Goal: Obtain resource: Obtain resource

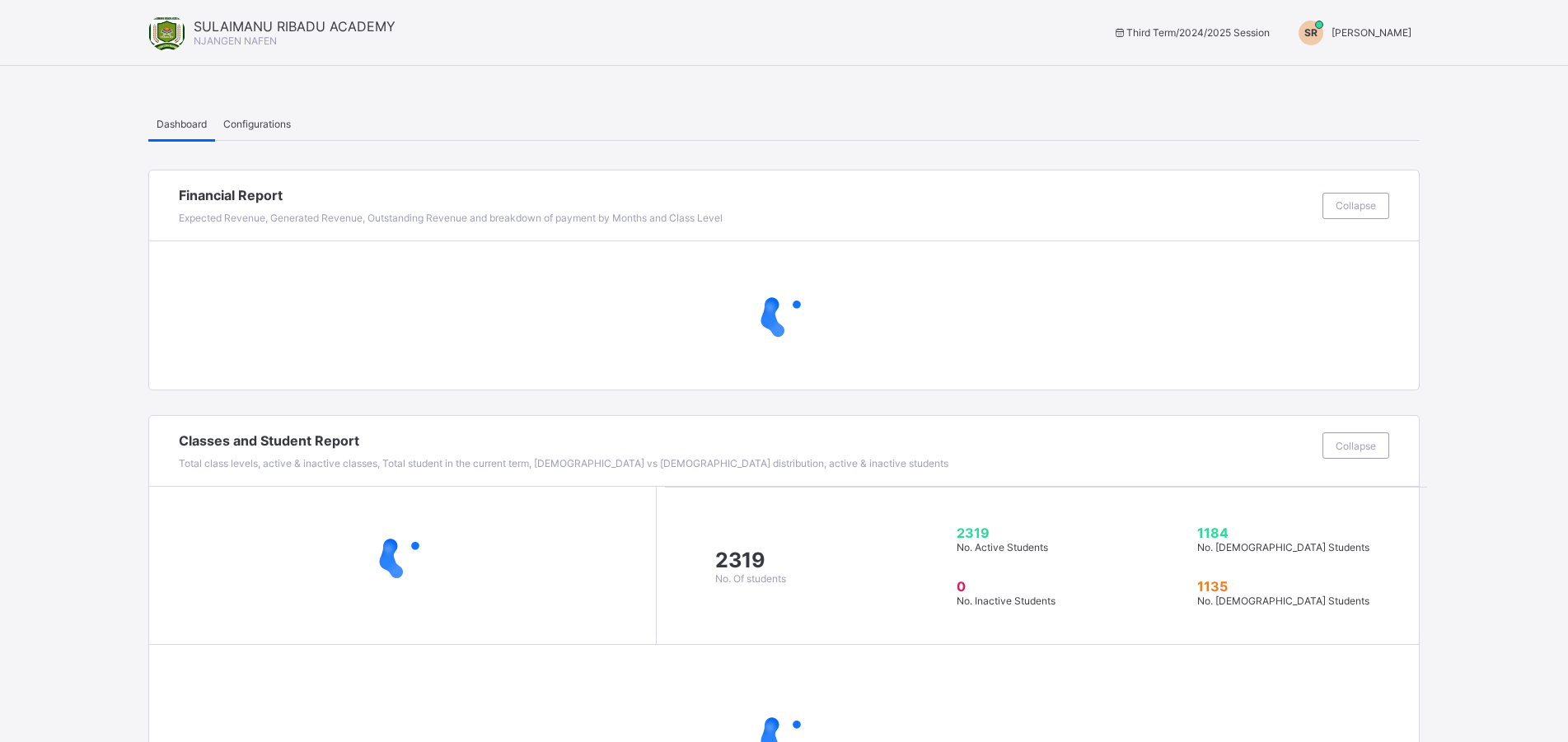
click at [1381, 38] on span "[PERSON_NAME]" at bounding box center [1371, 33] width 80 height 13
click at [1356, 83] on li "Switch to Admin View" at bounding box center [1349, 70] width 139 height 33
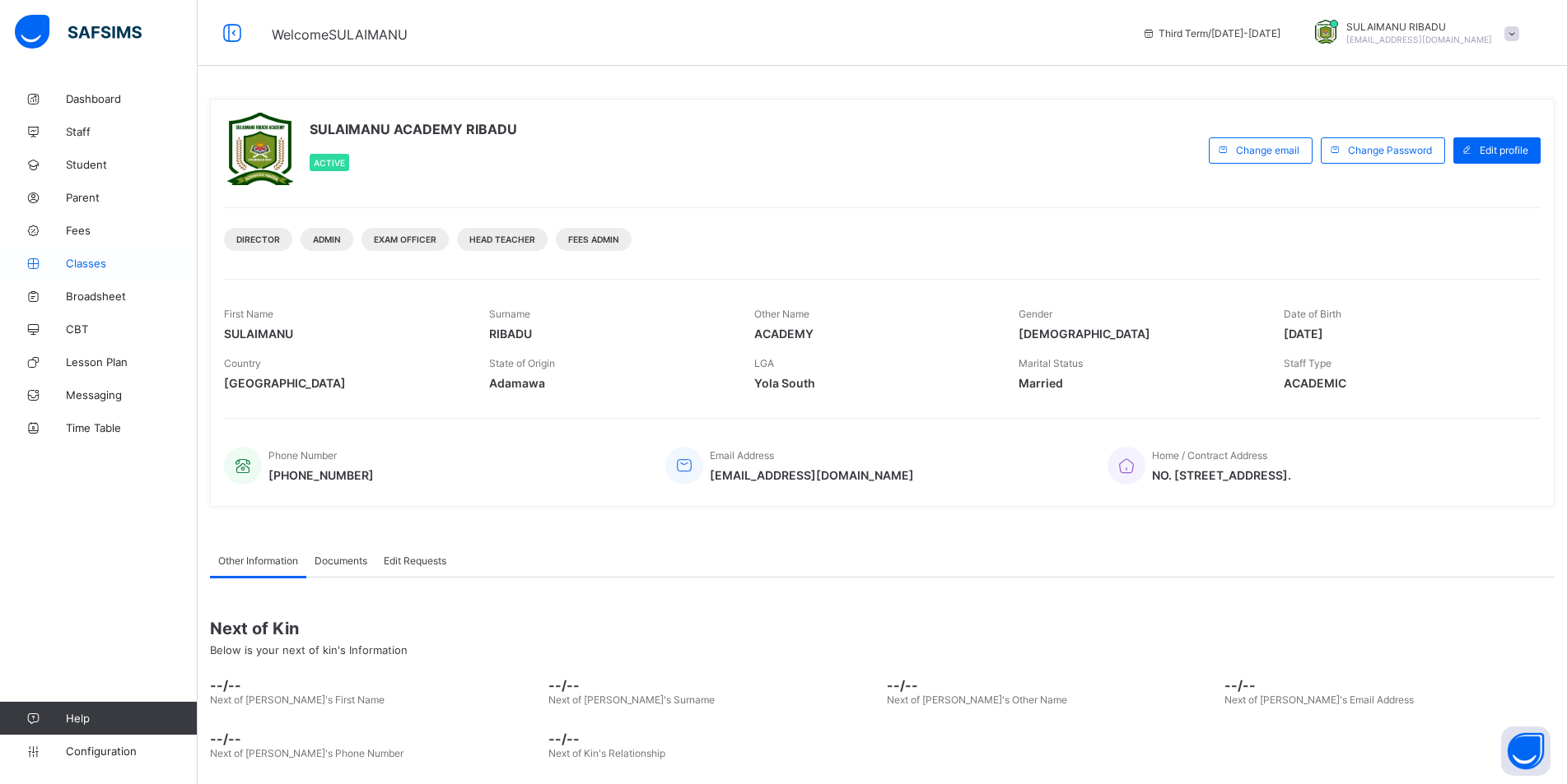
click at [96, 264] on span "Classes" at bounding box center [132, 264] width 132 height 13
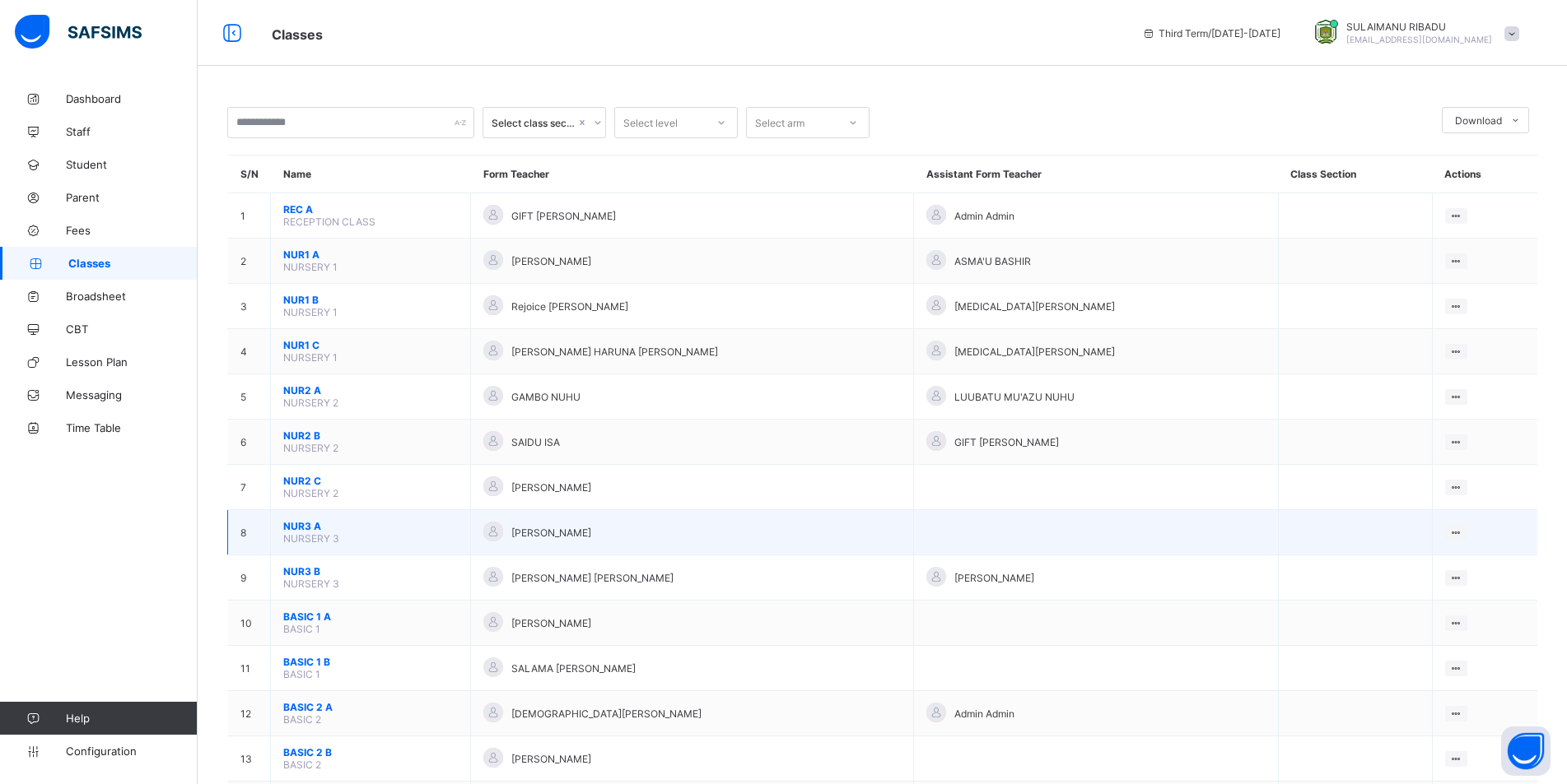
click at [325, 525] on span "NUR3 A" at bounding box center [370, 526] width 174 height 13
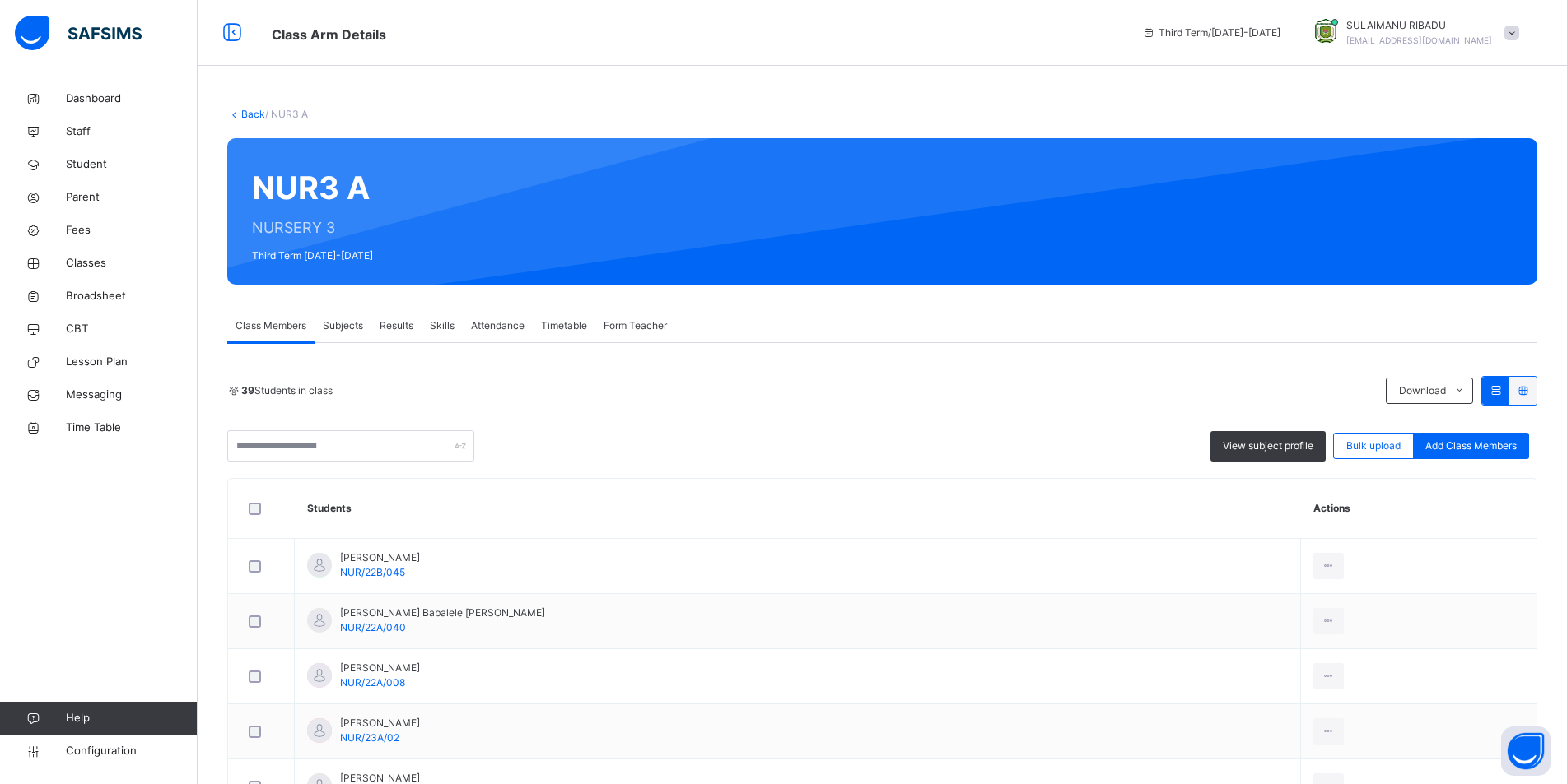
click at [253, 117] on link "Back" at bounding box center [253, 113] width 24 height 13
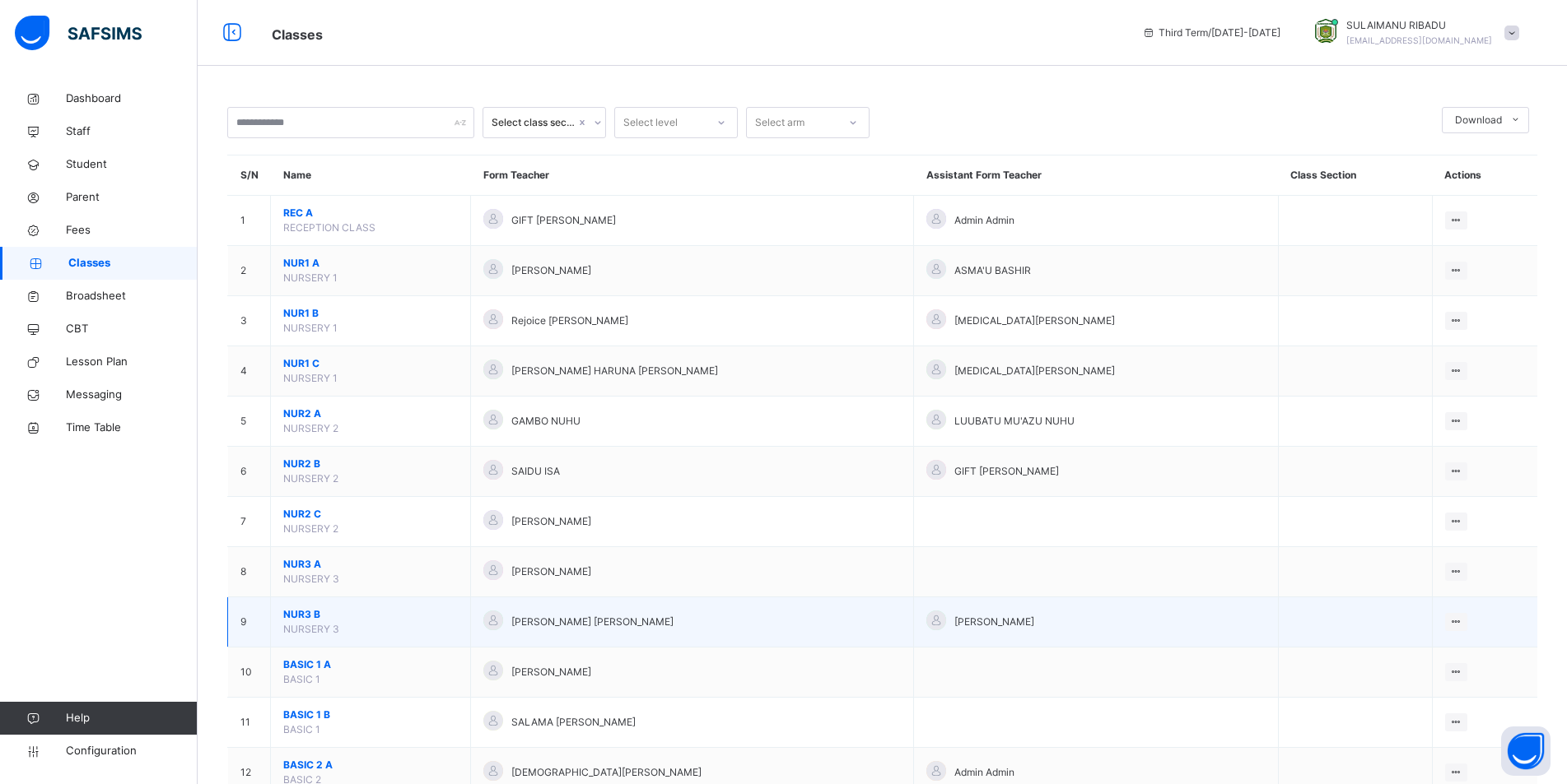
click at [338, 617] on span "NUR3 B" at bounding box center [370, 615] width 174 height 15
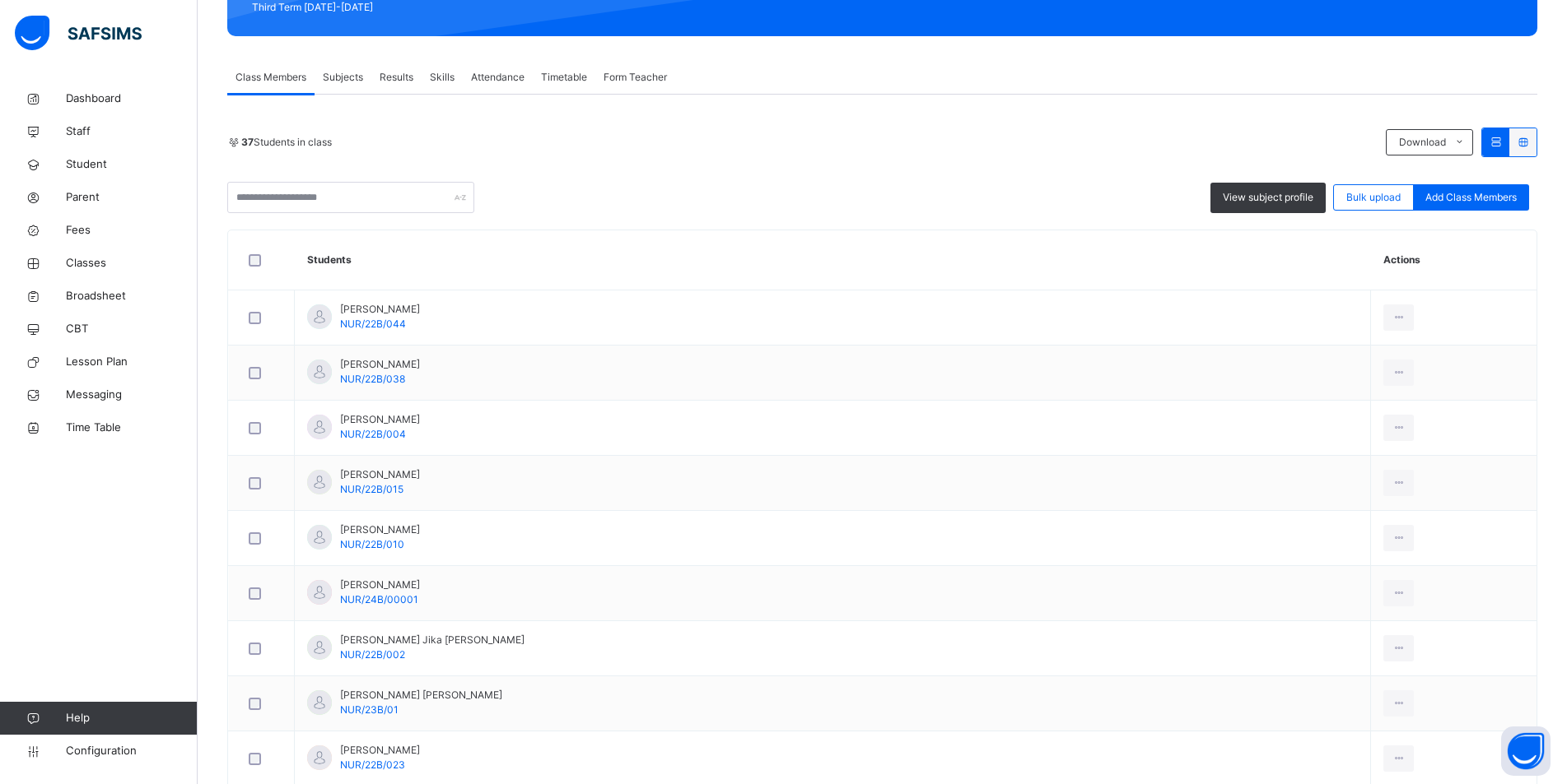
scroll to position [247, 0]
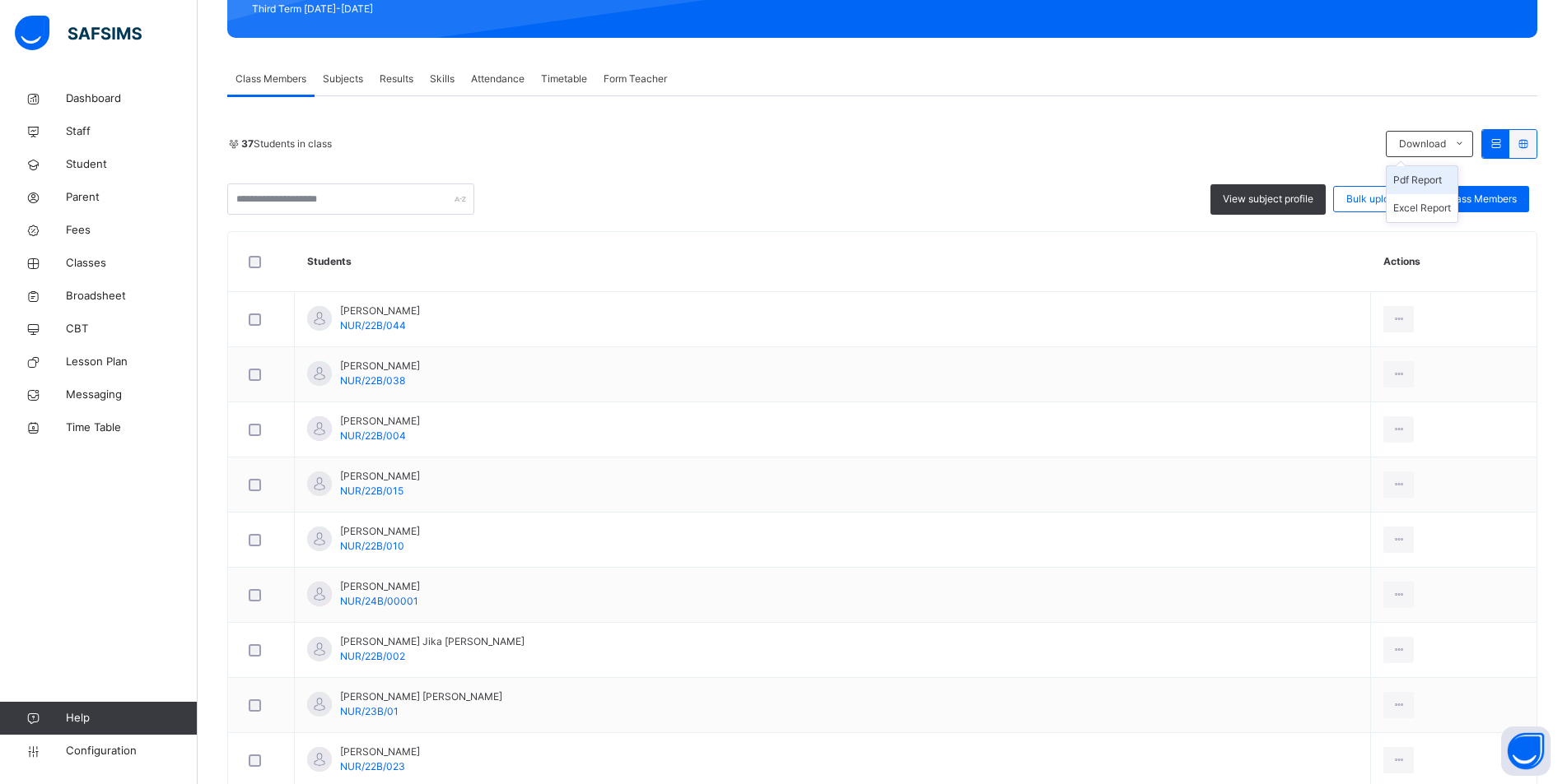
click at [1446, 186] on li "Pdf Report" at bounding box center [1421, 180] width 71 height 28
click at [1439, 183] on li "Pdf Report" at bounding box center [1421, 180] width 71 height 28
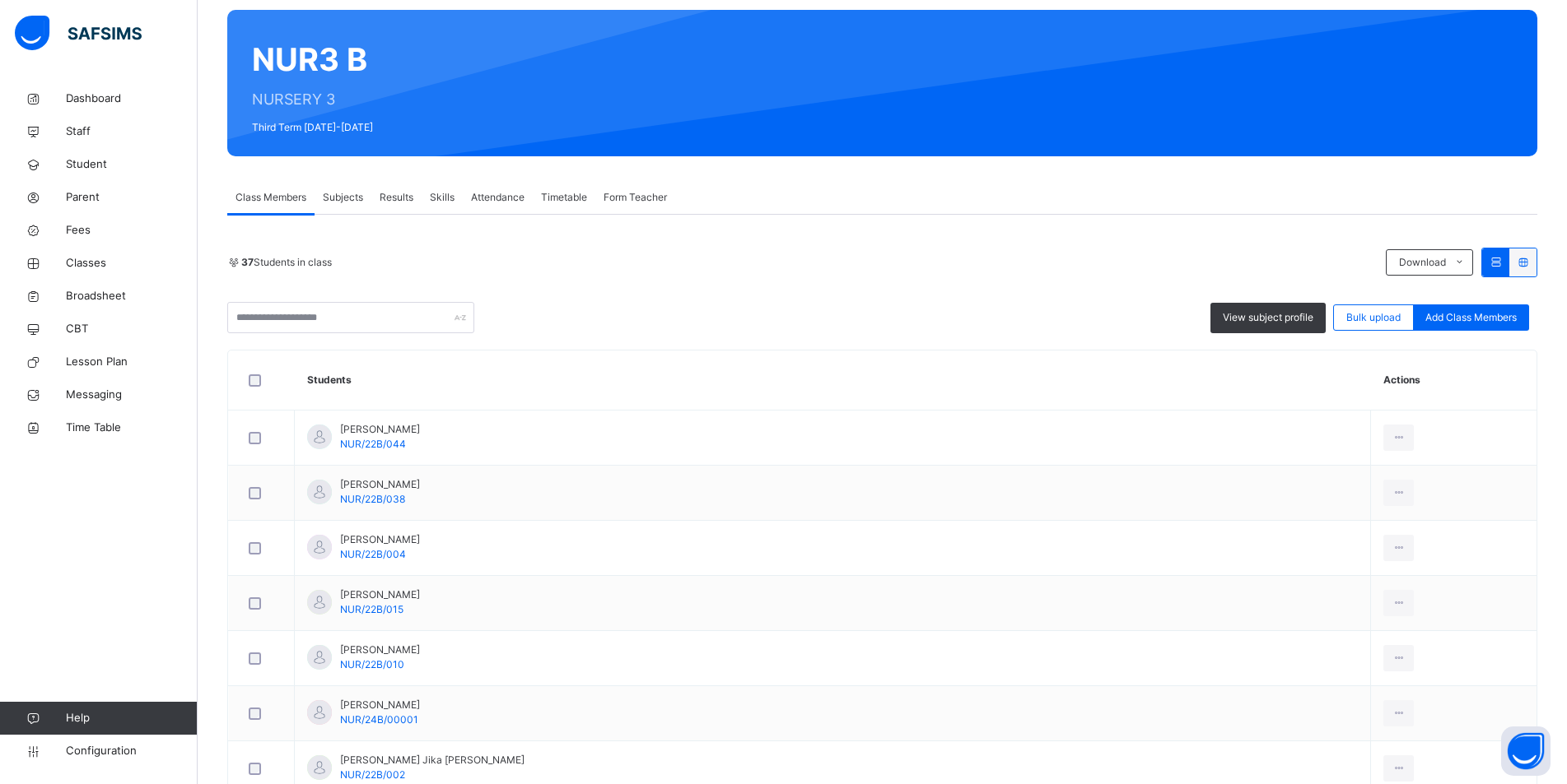
scroll to position [0, 0]
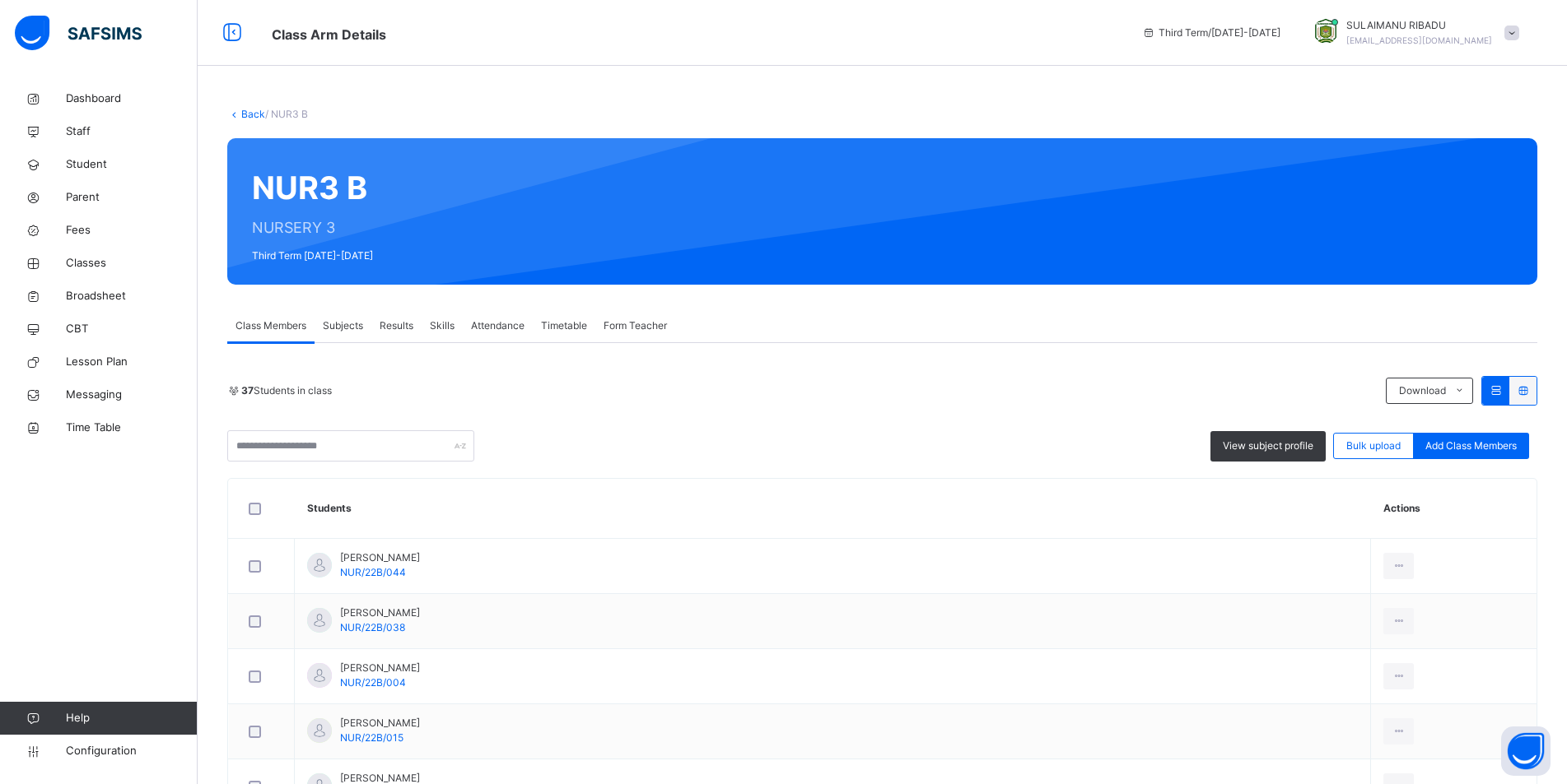
click at [249, 114] on link "Back" at bounding box center [253, 113] width 24 height 13
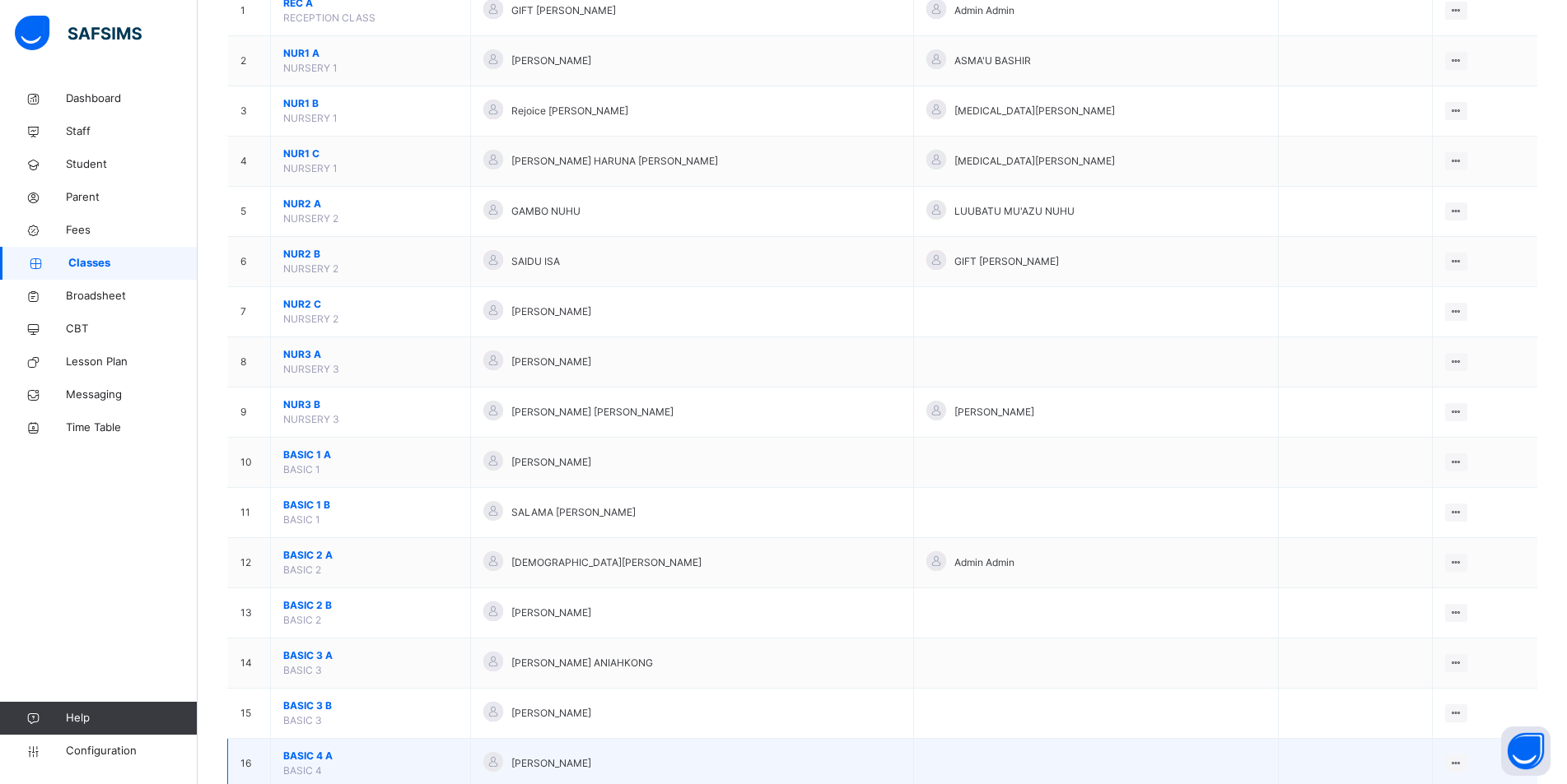
scroll to position [164, 0]
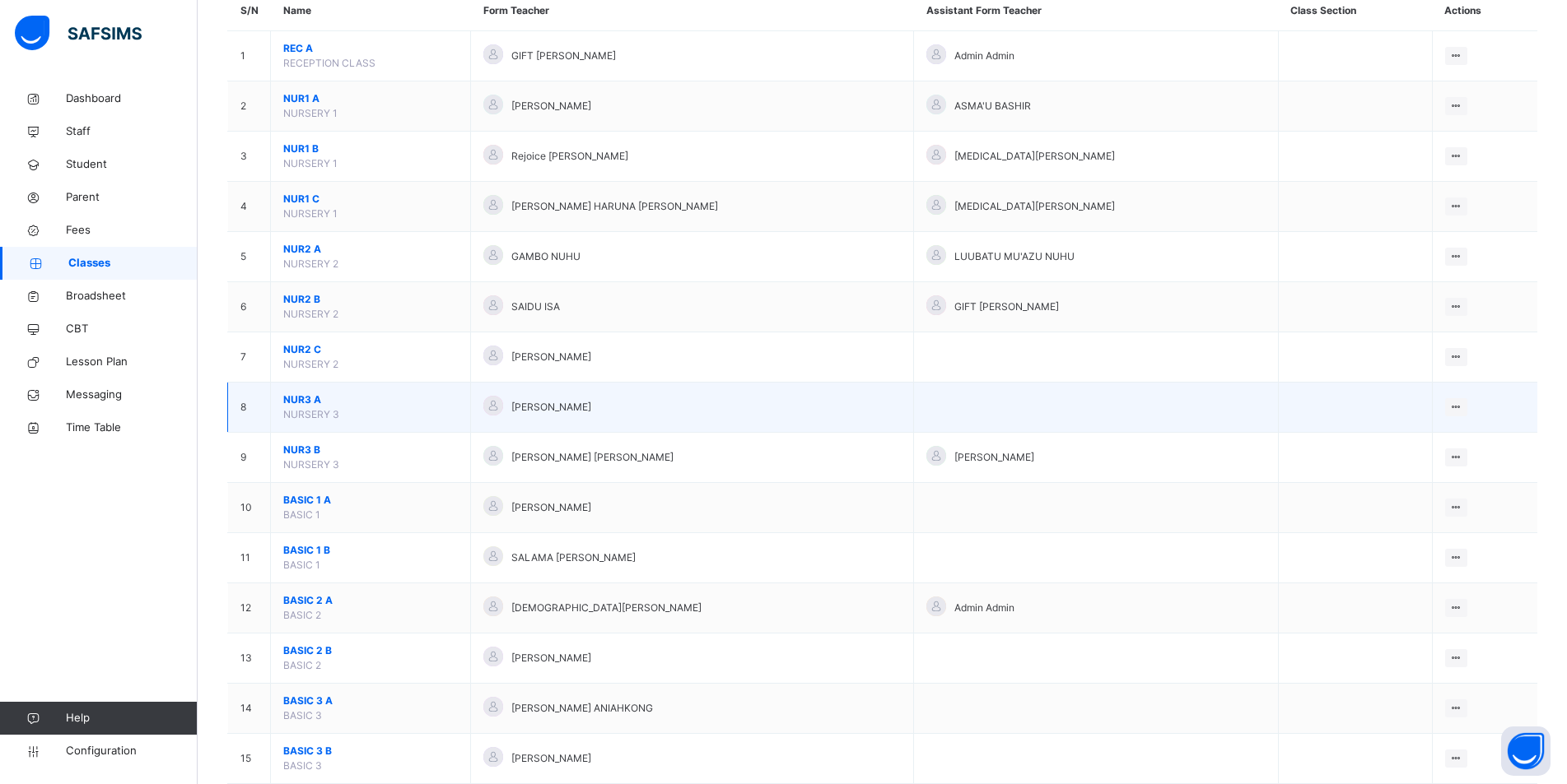
click at [411, 403] on span "NUR3 A" at bounding box center [370, 400] width 174 height 15
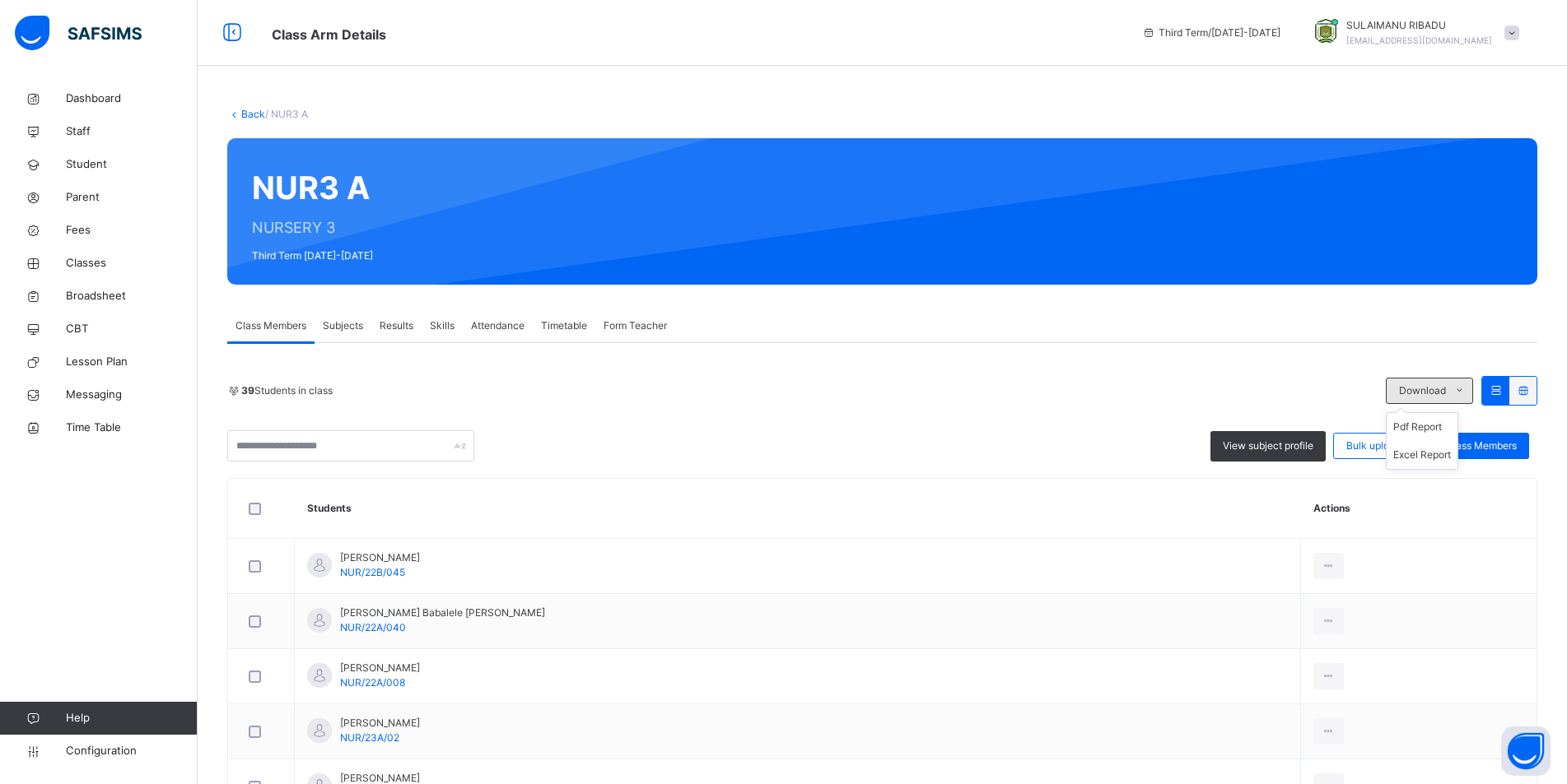
click at [1465, 394] on icon at bounding box center [1459, 391] width 13 height 13
click at [1454, 424] on li "Pdf Report" at bounding box center [1421, 427] width 71 height 28
click at [244, 112] on link "Back" at bounding box center [253, 113] width 24 height 13
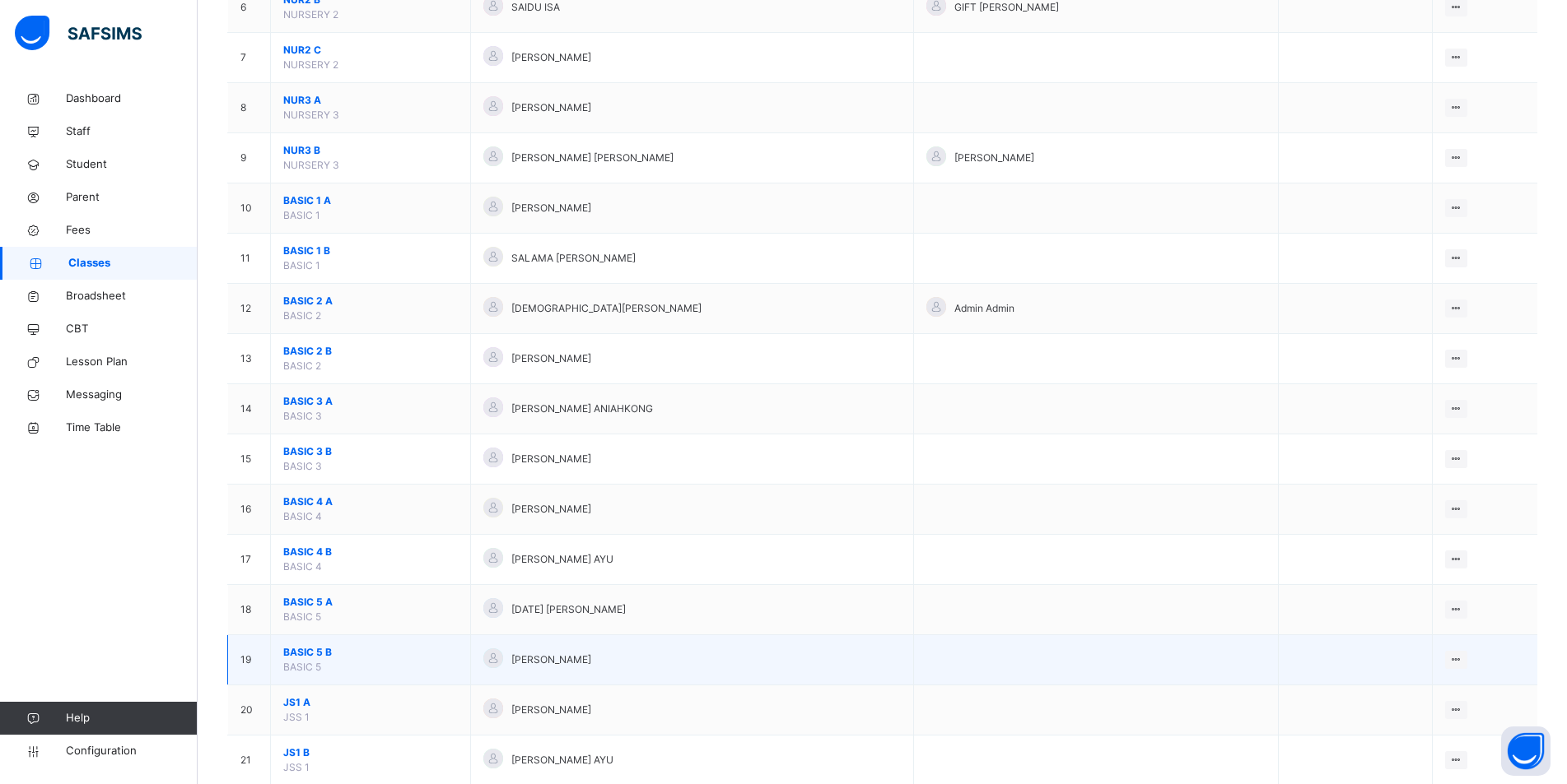
scroll to position [494, 0]
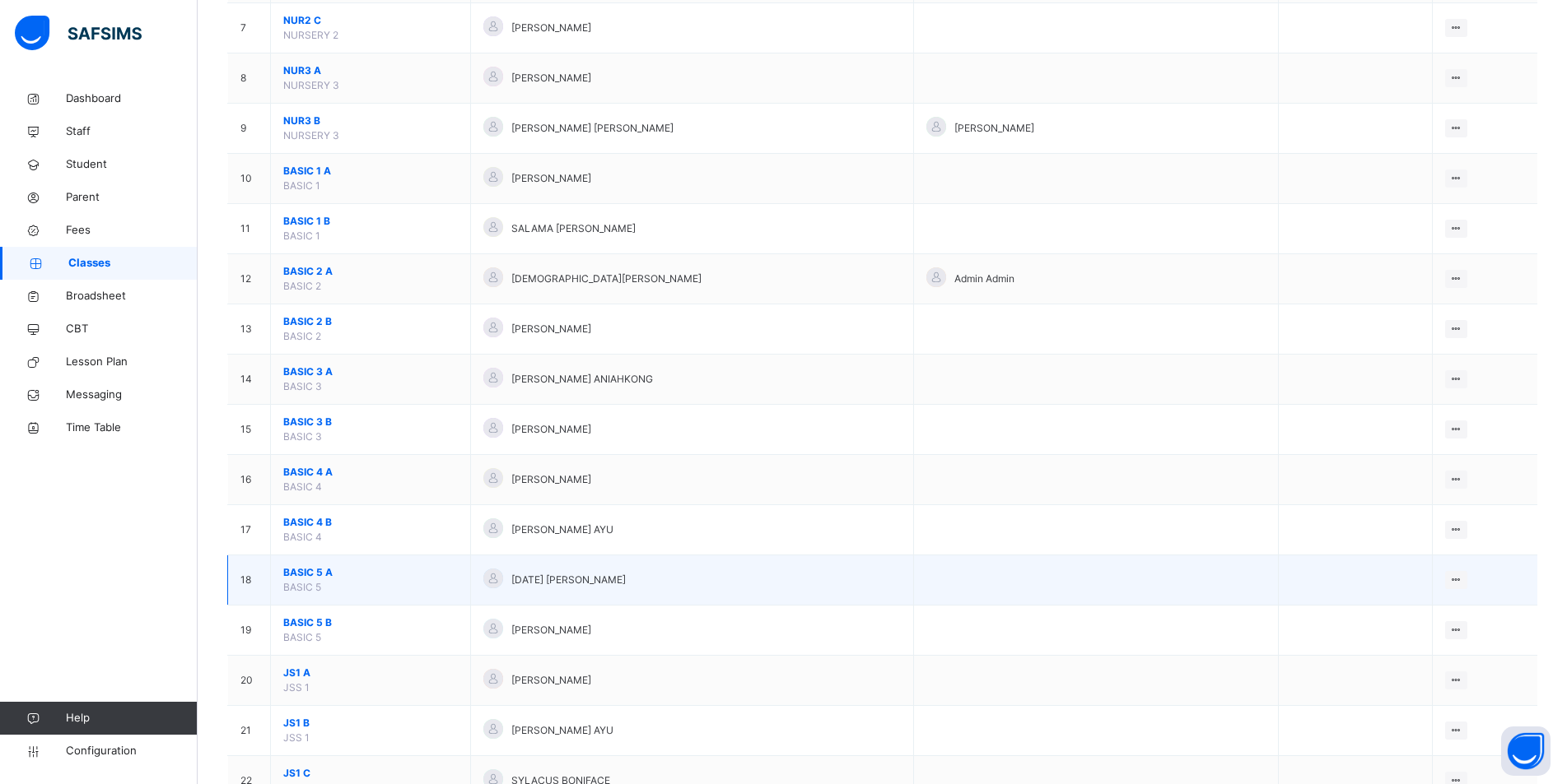
click at [348, 565] on span "BASIC 5 A" at bounding box center [370, 573] width 174 height 15
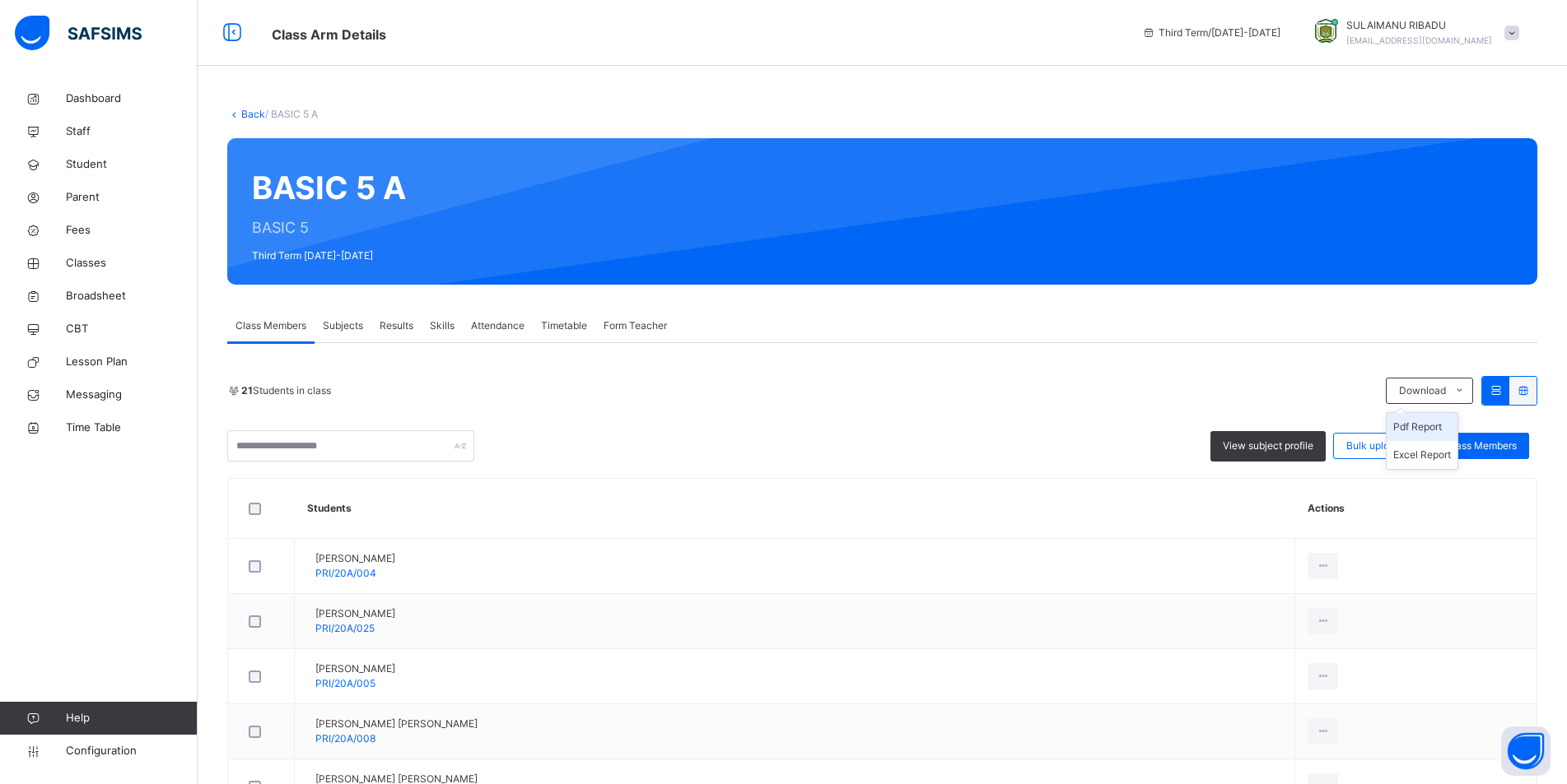
click at [1441, 428] on li "Pdf Report" at bounding box center [1421, 427] width 71 height 28
click at [250, 112] on link "Back" at bounding box center [253, 113] width 24 height 13
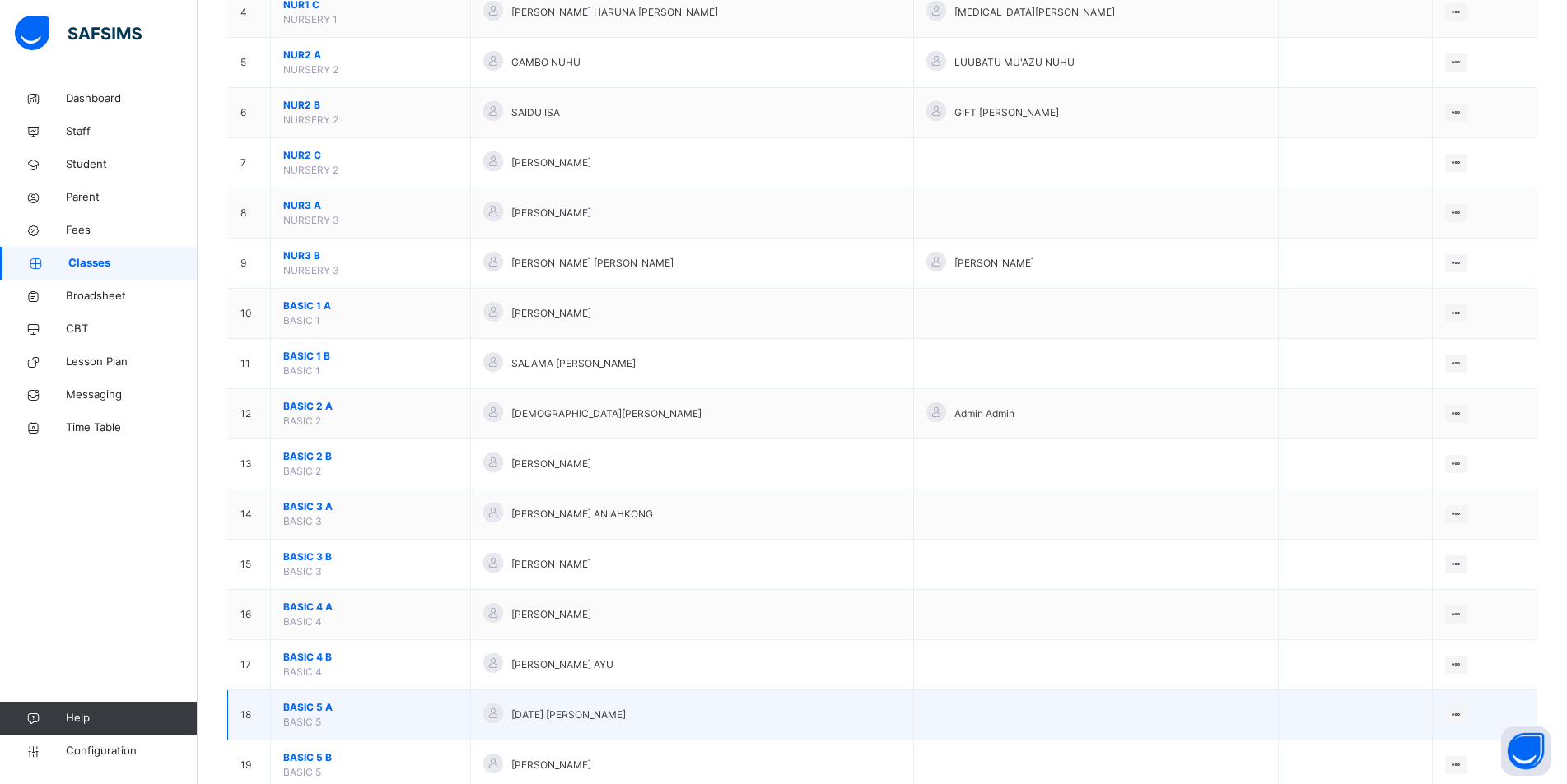
scroll to position [411, 0]
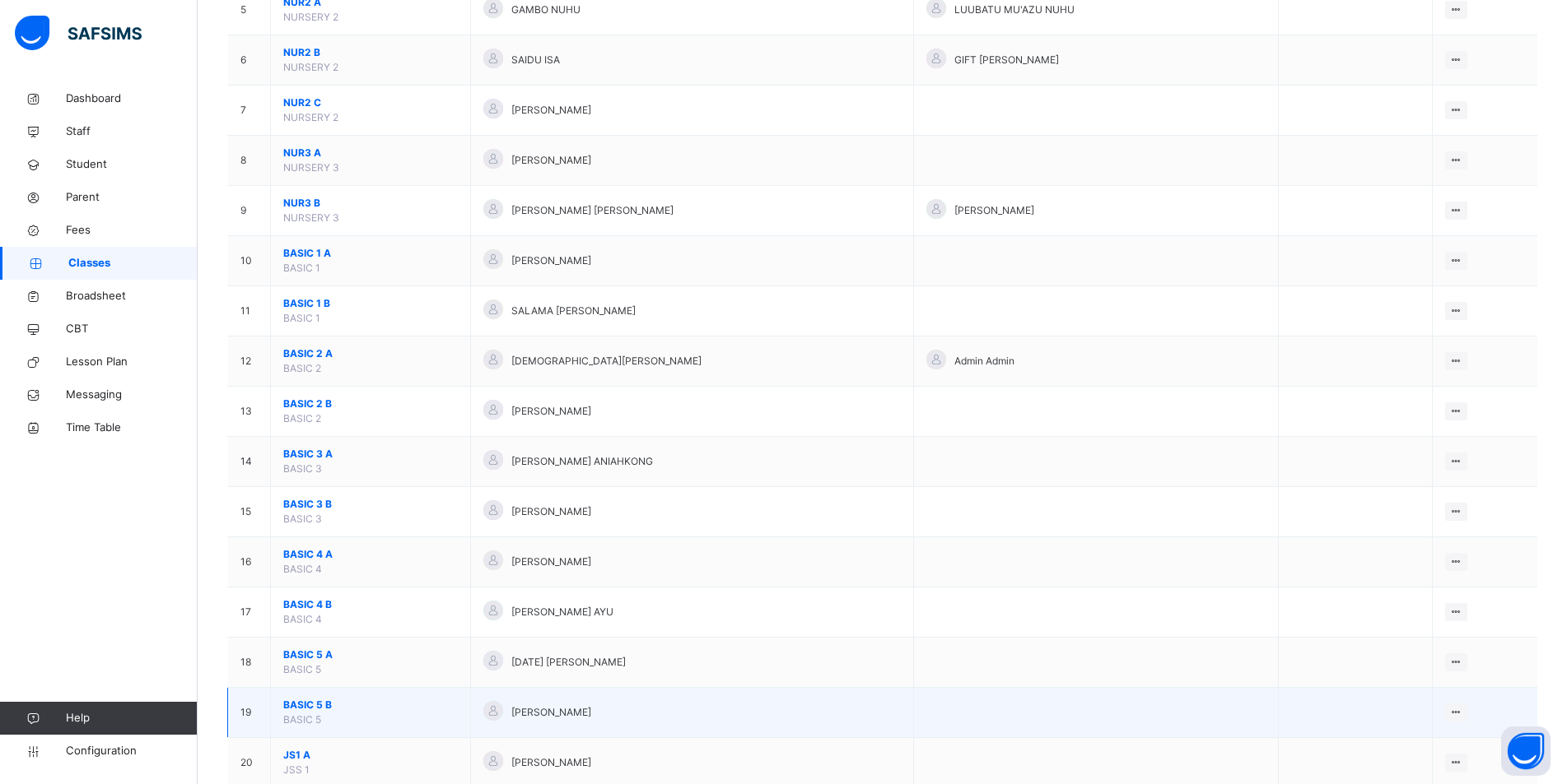
click at [339, 711] on span "BASIC 5 B" at bounding box center [370, 706] width 174 height 15
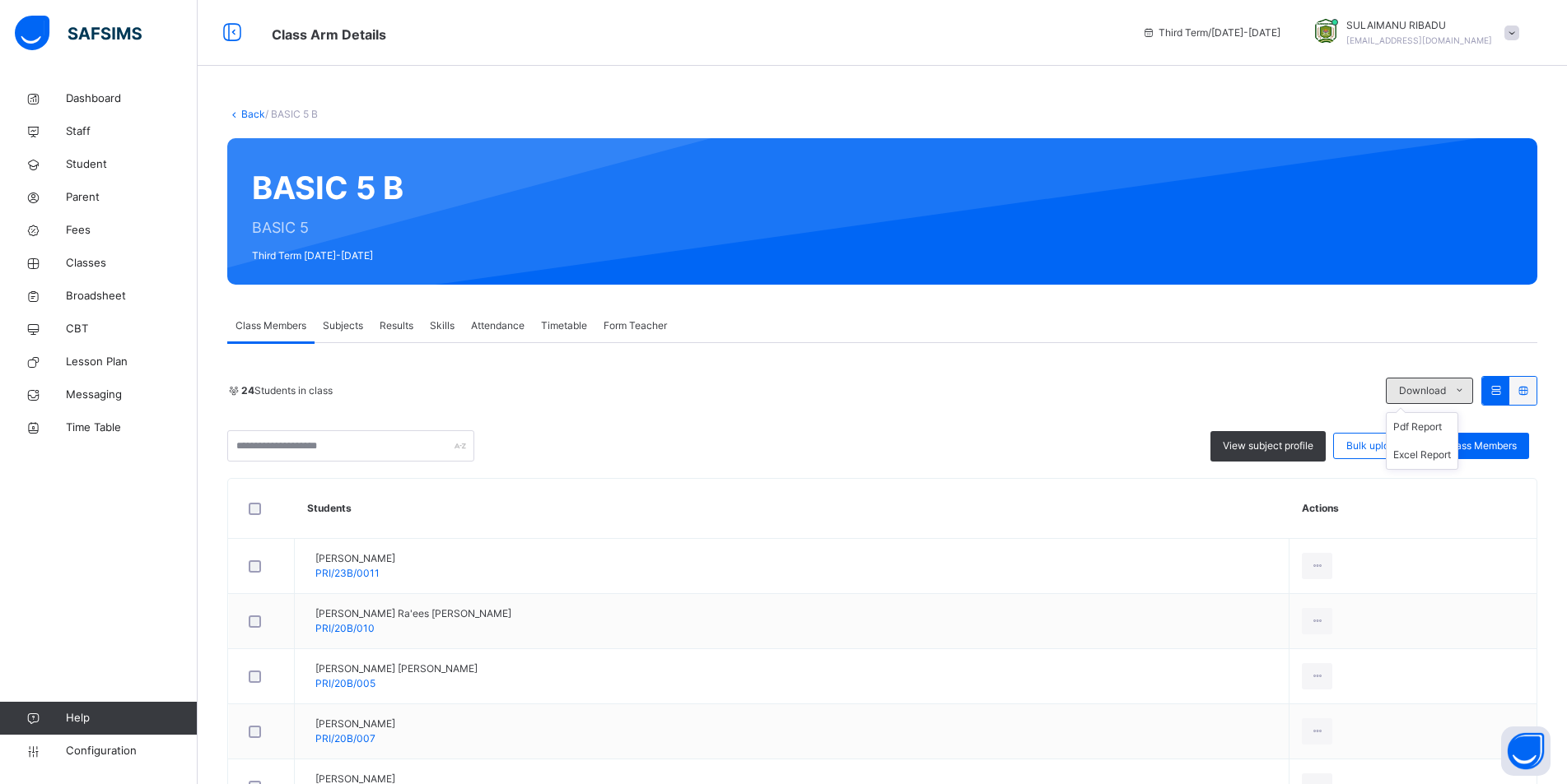
click at [1445, 396] on span "Download" at bounding box center [1422, 391] width 47 height 15
click at [1445, 426] on li "Pdf Report" at bounding box center [1421, 427] width 71 height 28
click at [251, 113] on link "Back" at bounding box center [253, 113] width 24 height 13
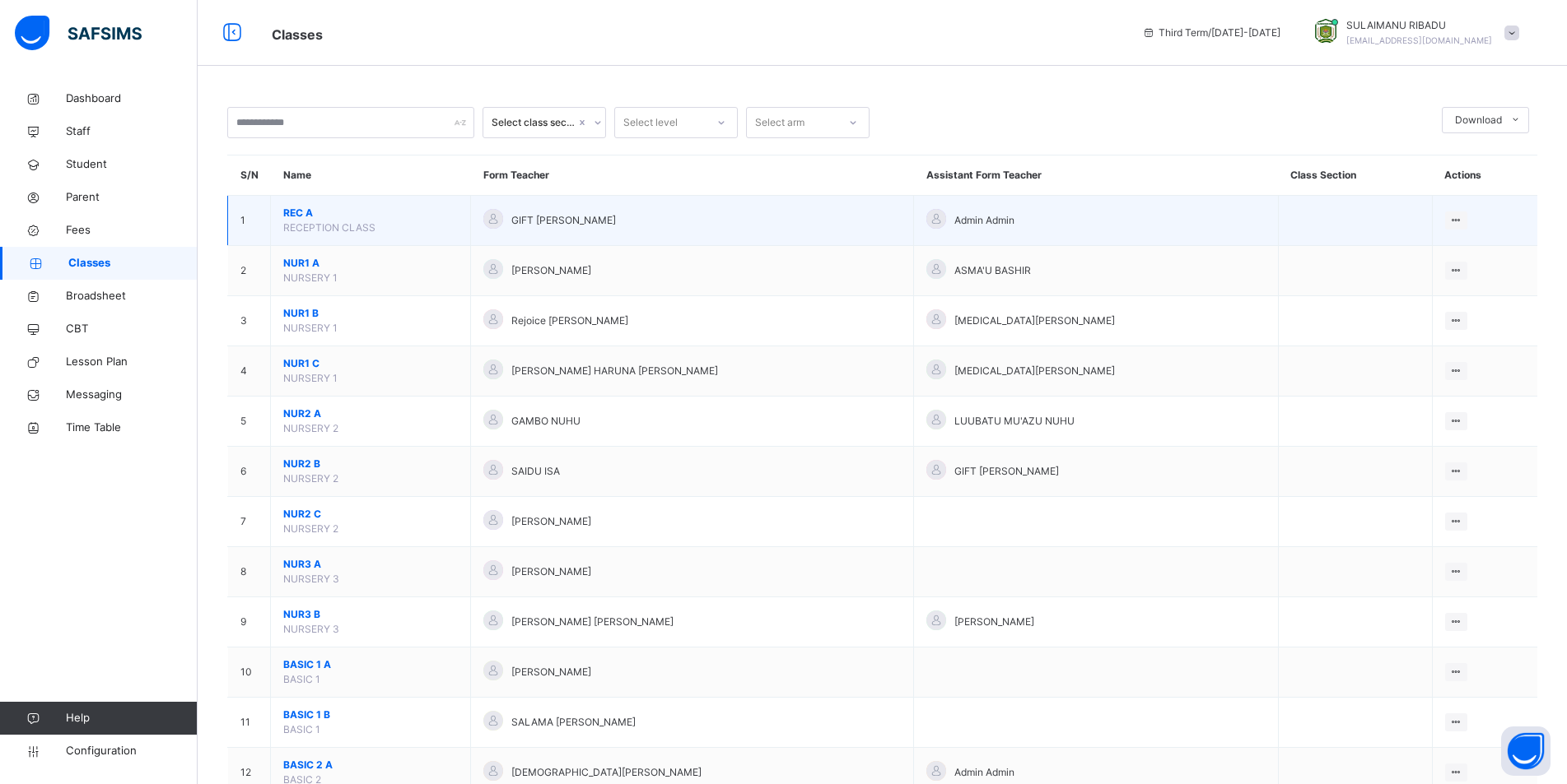
click at [320, 215] on span "REC A" at bounding box center [370, 214] width 174 height 15
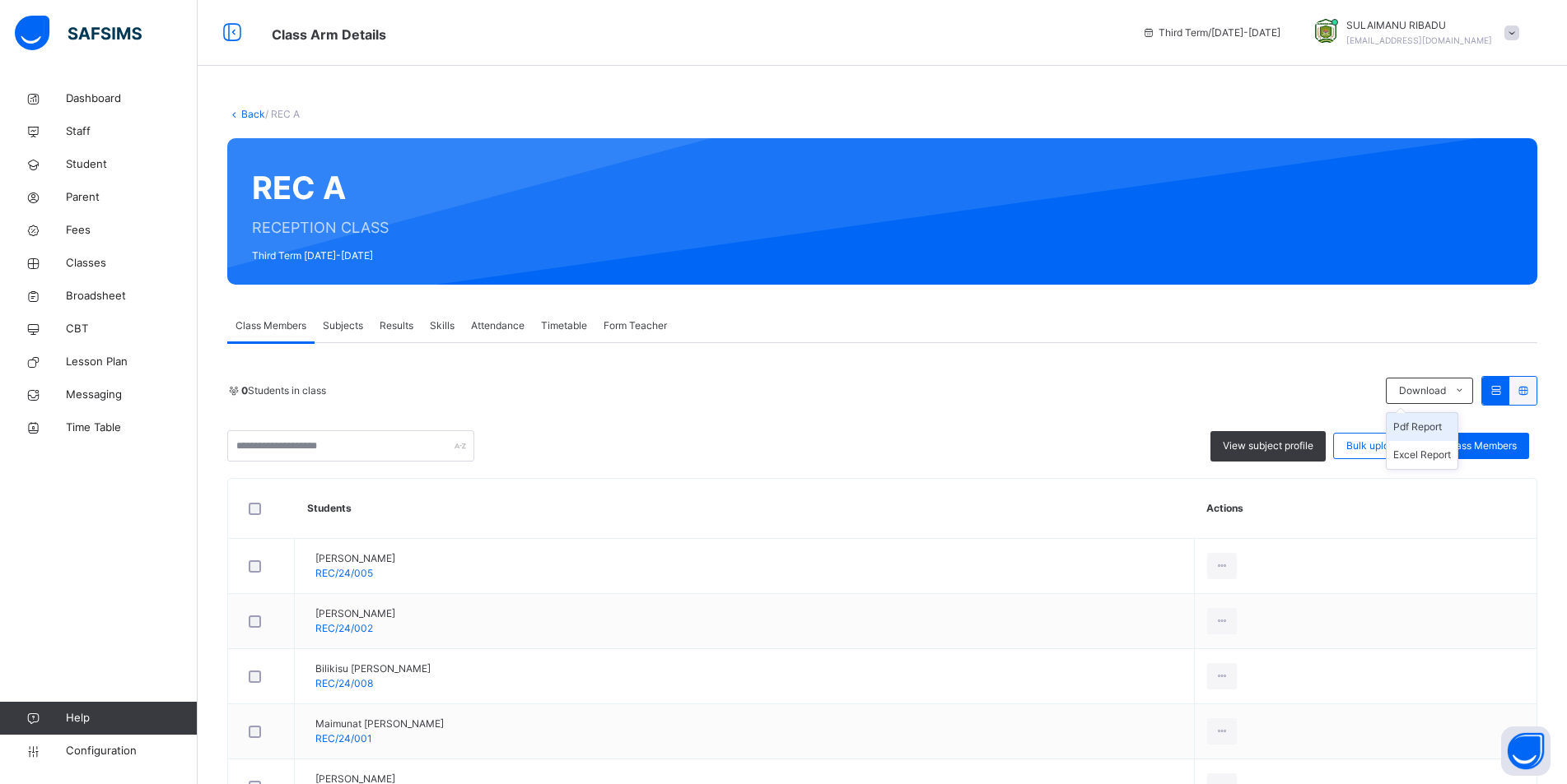
click at [1453, 424] on li "Pdf Report" at bounding box center [1421, 427] width 71 height 28
click at [247, 115] on link "Back" at bounding box center [253, 113] width 24 height 13
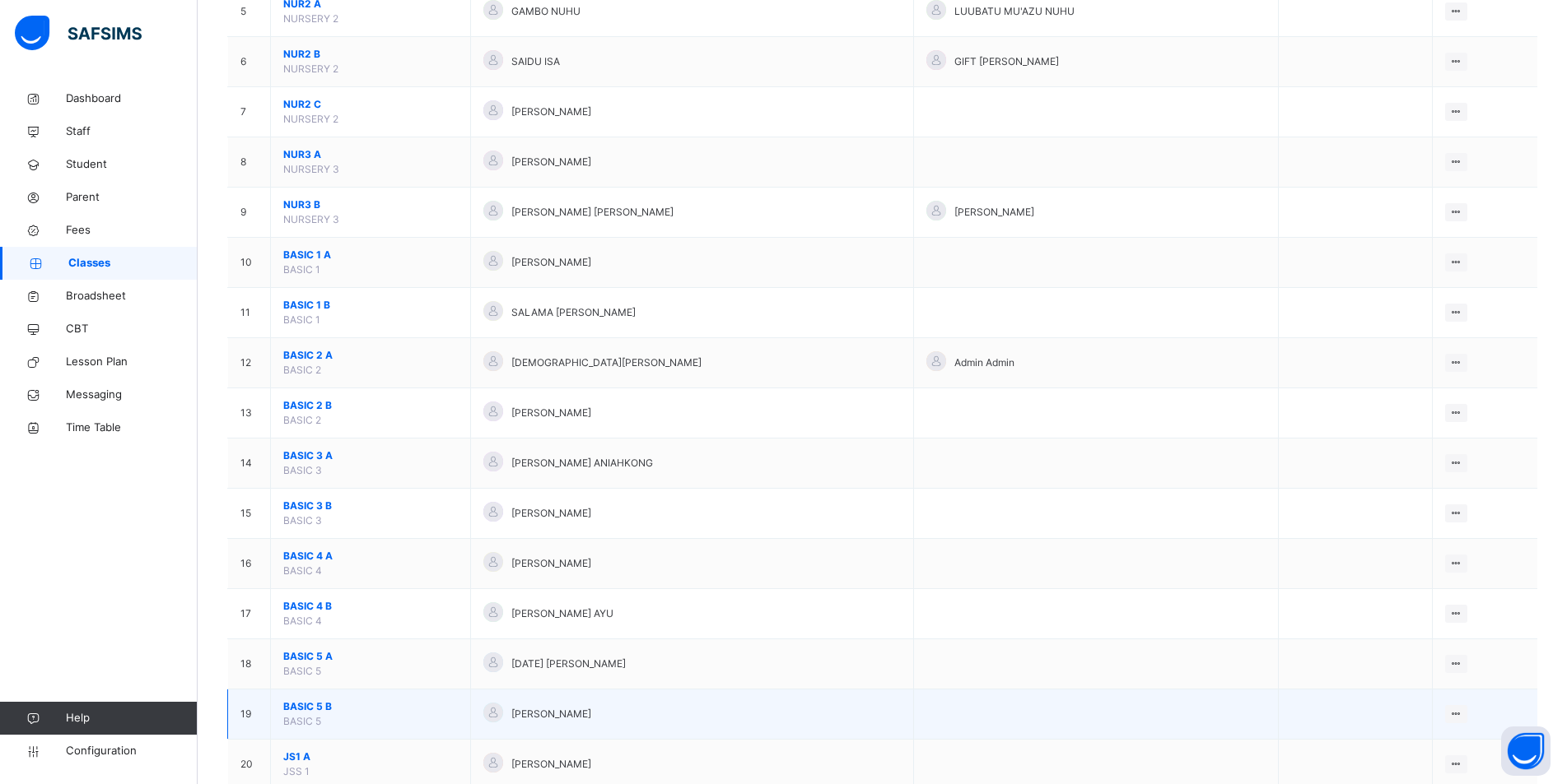
scroll to position [741, 0]
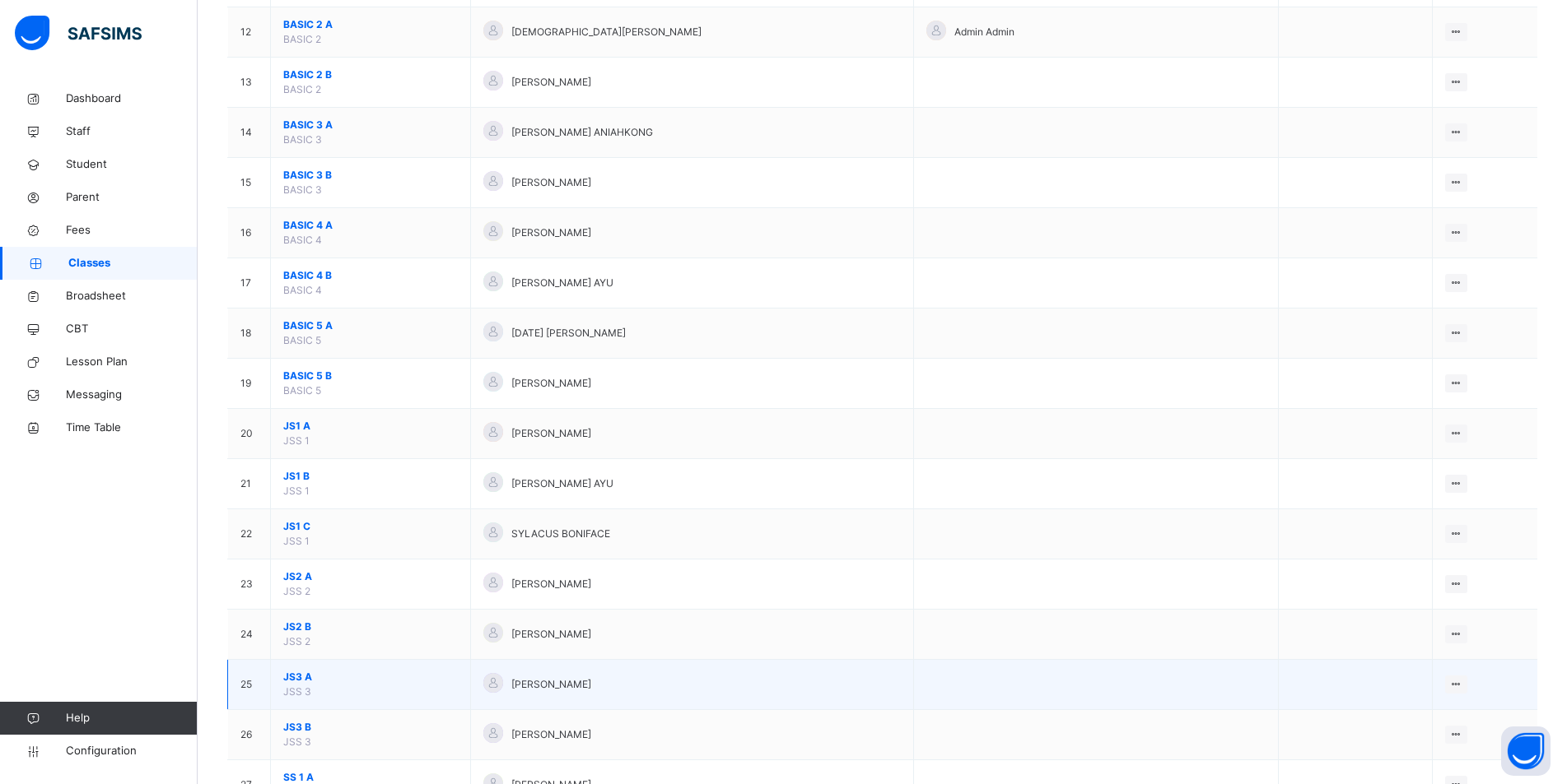
click at [356, 675] on span "JS3 A" at bounding box center [370, 677] width 174 height 15
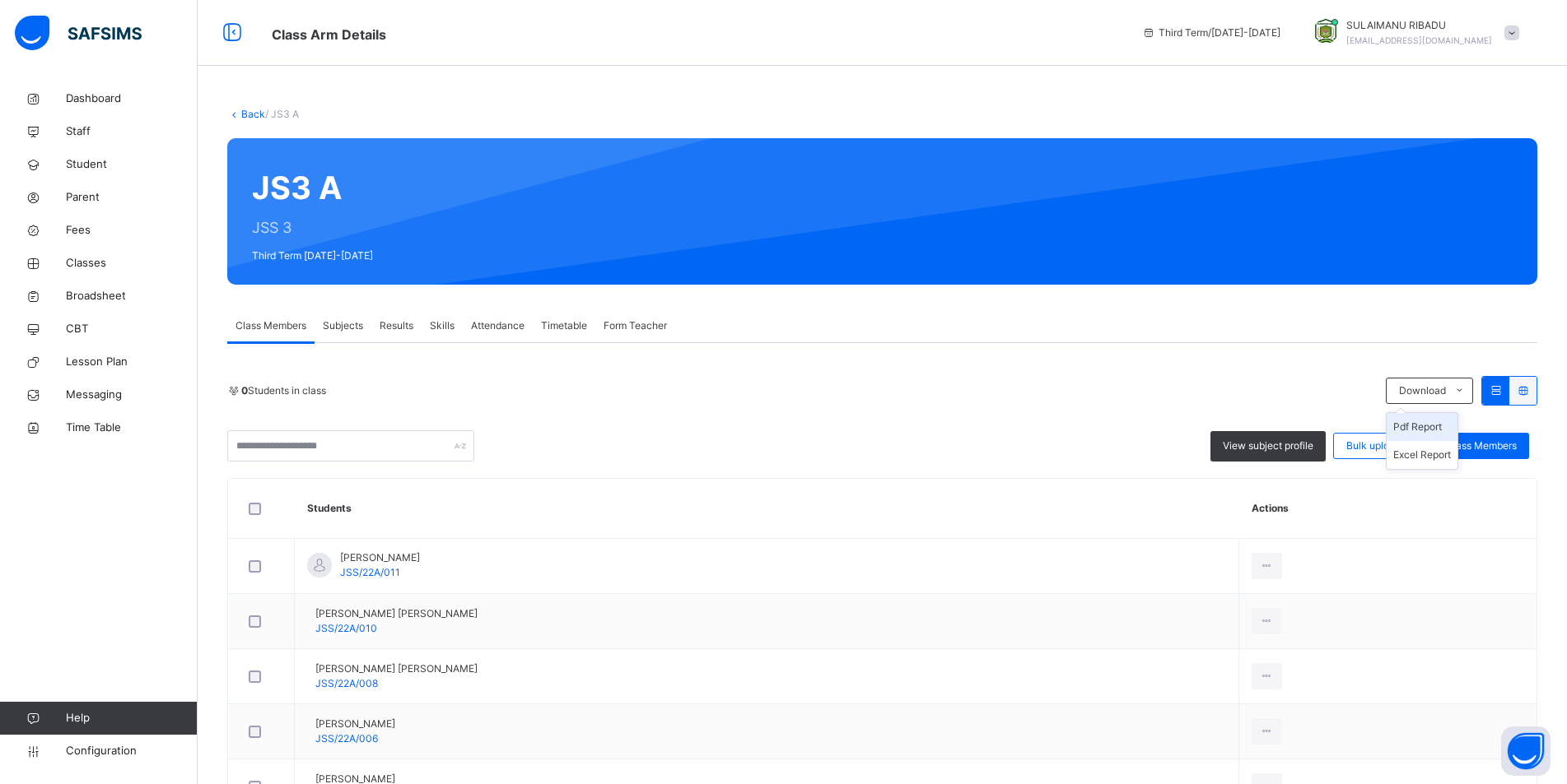
click at [1437, 427] on li "Pdf Report" at bounding box center [1421, 427] width 71 height 28
click at [247, 117] on link "Back" at bounding box center [253, 113] width 24 height 13
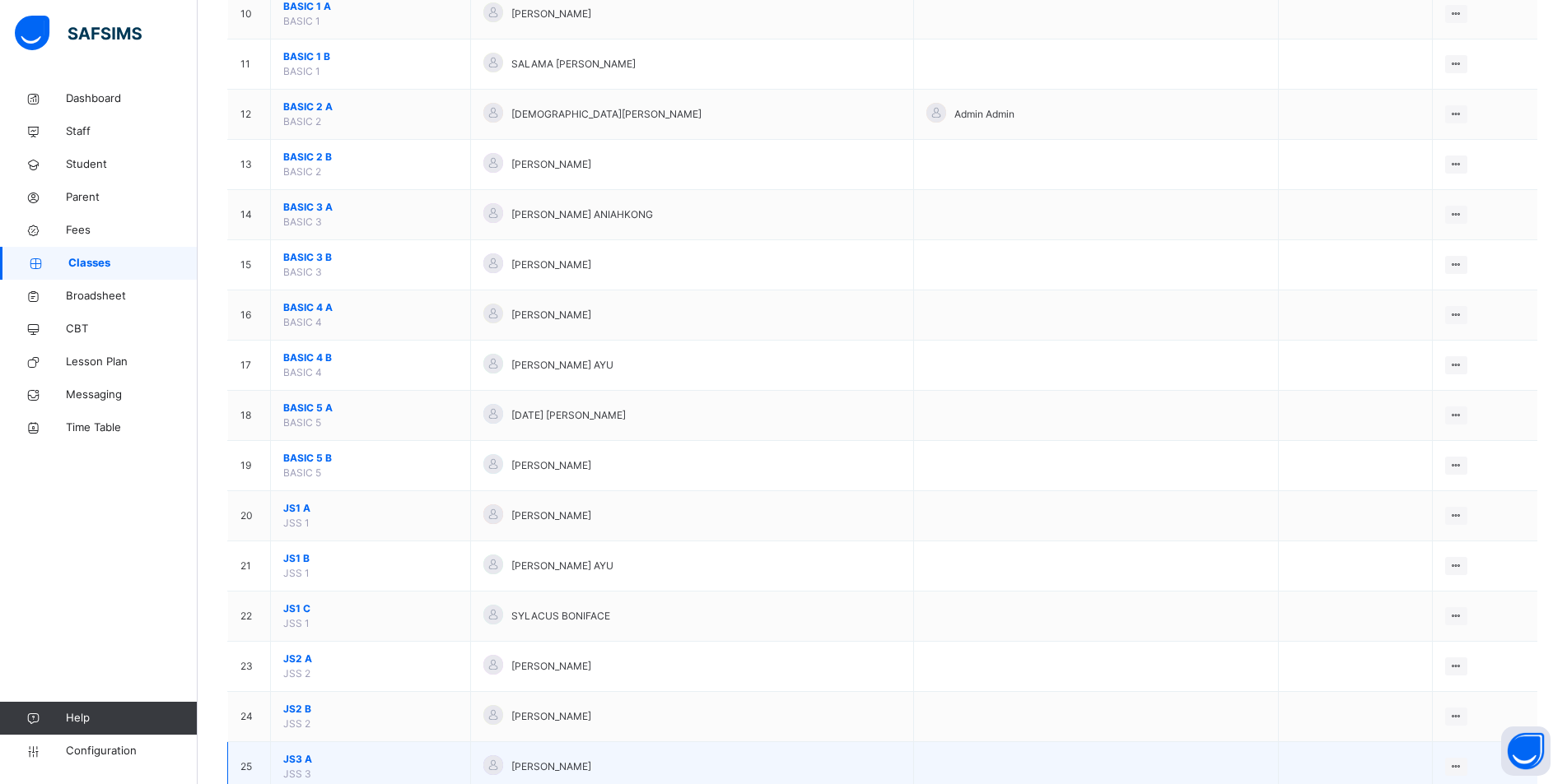
scroll to position [741, 0]
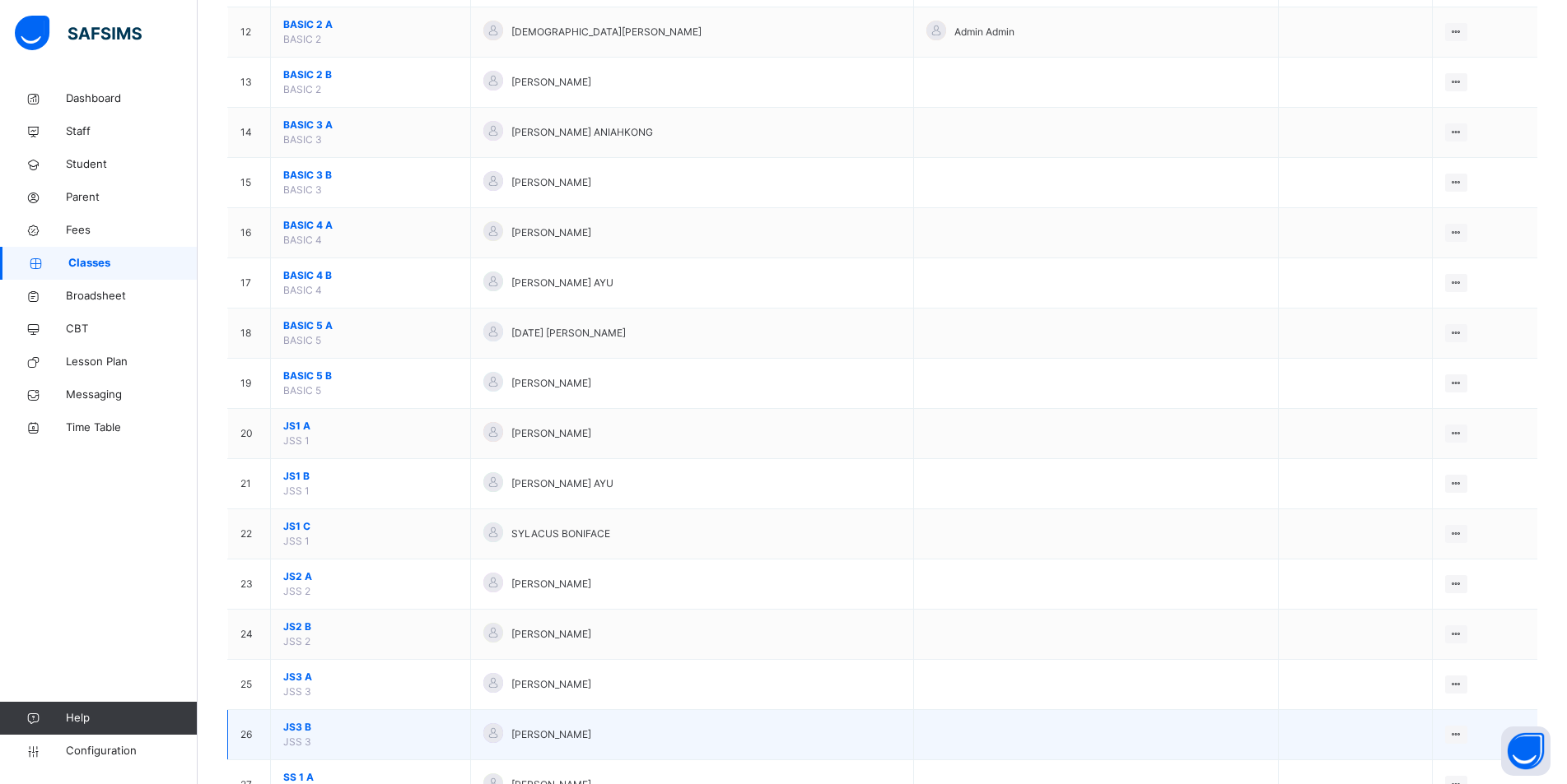
click at [320, 725] on span "JS3 B" at bounding box center [370, 727] width 174 height 15
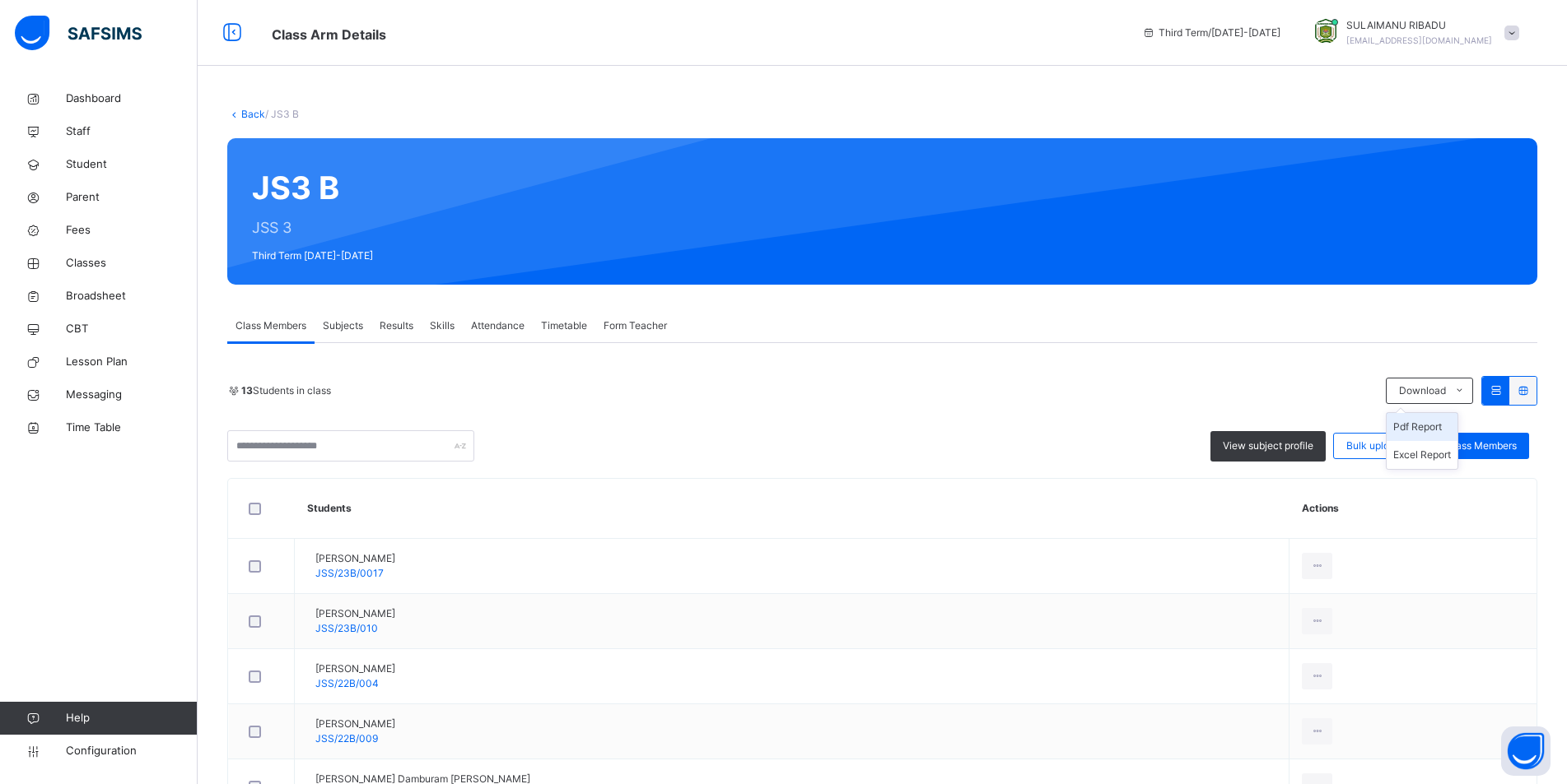
click at [1413, 423] on li "Pdf Report" at bounding box center [1421, 427] width 71 height 28
click at [1453, 421] on li "Pdf Report" at bounding box center [1421, 427] width 71 height 28
